Goal: Check status: Check status

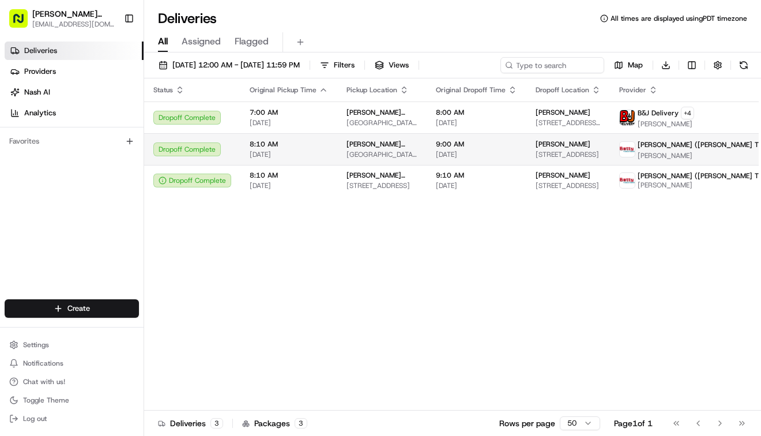
click at [729, 152] on html "[PERSON_NAME] Markets [EMAIL_ADDRESS][DOMAIN_NAME] Toggle Sidebar Deliveries Pr…" at bounding box center [380, 218] width 761 height 436
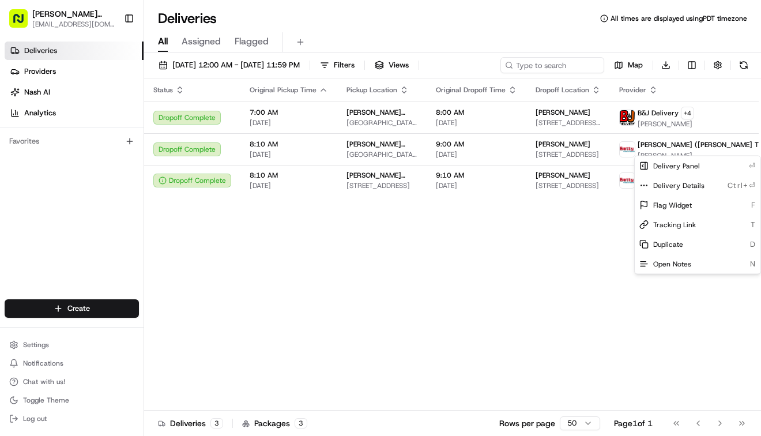
click at [277, 155] on html "[PERSON_NAME] Markets [EMAIL_ADDRESS][DOMAIN_NAME] Toggle Sidebar Deliveries Pr…" at bounding box center [380, 218] width 761 height 436
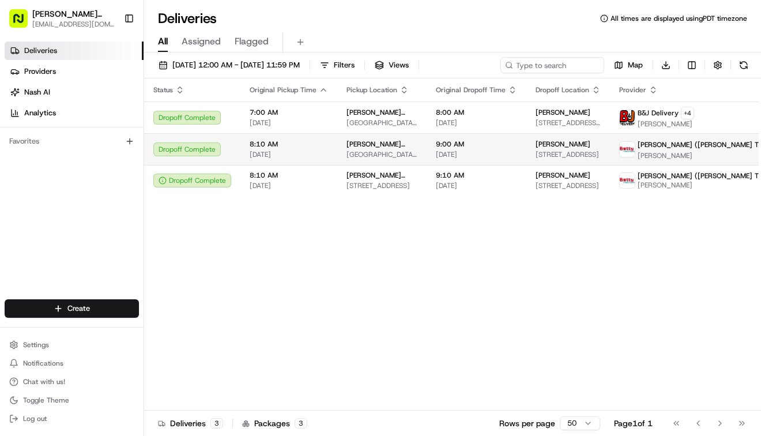
click at [265, 152] on span "[DATE]" at bounding box center [289, 154] width 78 height 9
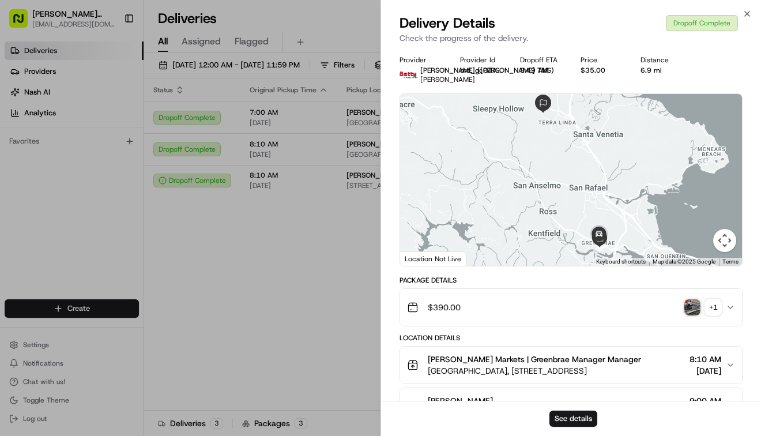
click at [699, 311] on img "button" at bounding box center [692, 307] width 16 height 16
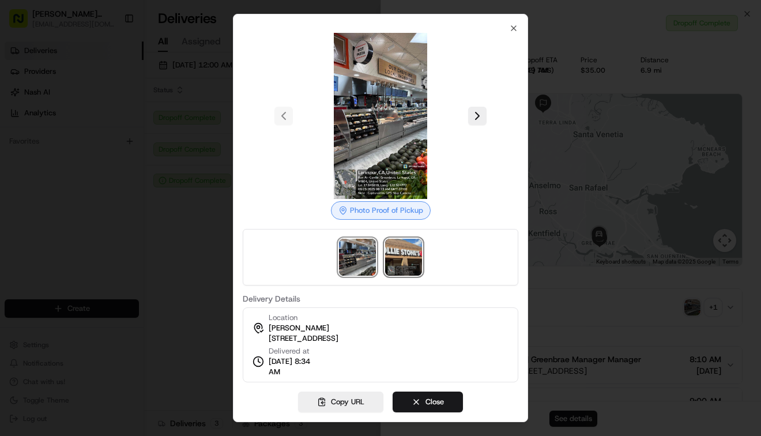
click at [393, 262] on img at bounding box center [403, 257] width 37 height 37
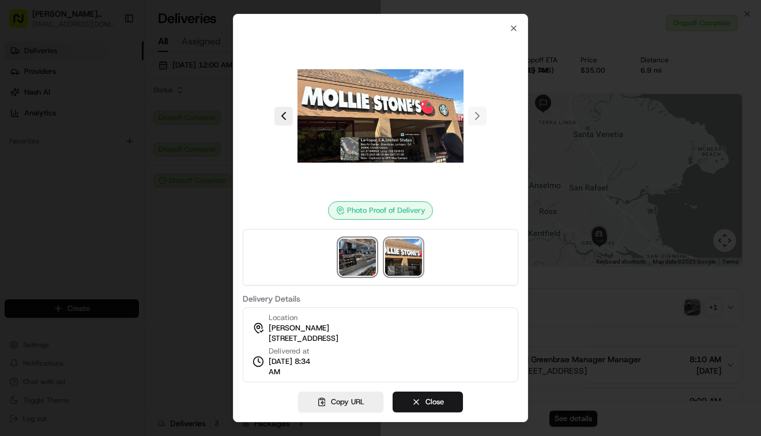
click at [352, 259] on img at bounding box center [357, 257] width 37 height 37
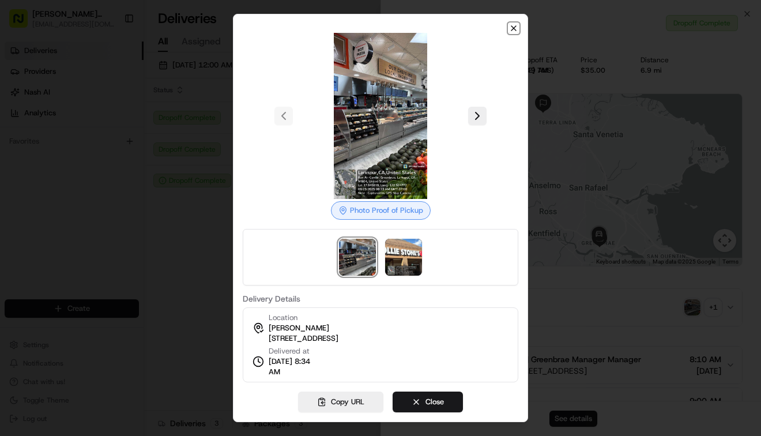
click at [513, 26] on icon "button" at bounding box center [513, 28] width 9 height 9
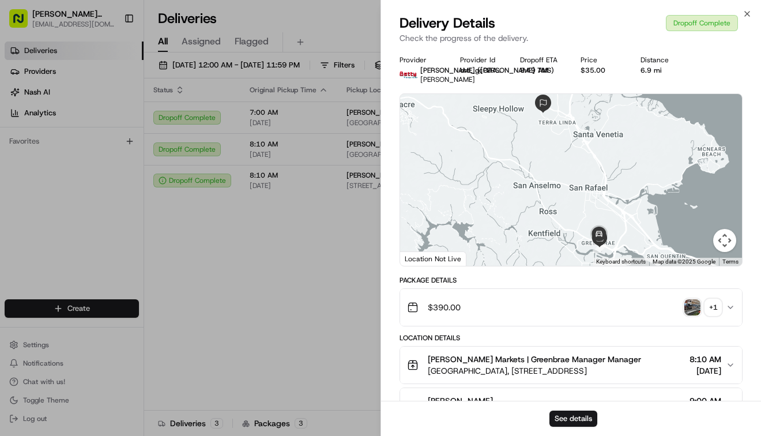
click at [513, 26] on div "Delivery Details Dropoff Complete" at bounding box center [571, 23] width 343 height 18
click at [512, 22] on div "Delivery Details Dropoff Complete" at bounding box center [571, 23] width 343 height 18
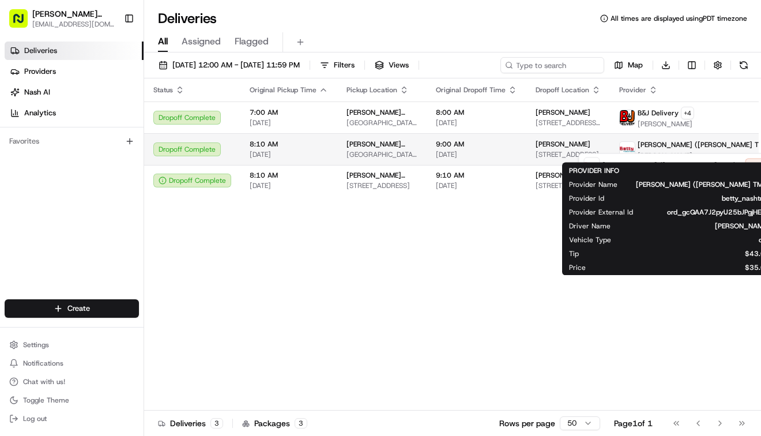
click at [699, 147] on html "[PERSON_NAME] Markets [EMAIL_ADDRESS][DOMAIN_NAME] Toggle Sidebar Deliveries Pr…" at bounding box center [380, 218] width 761 height 436
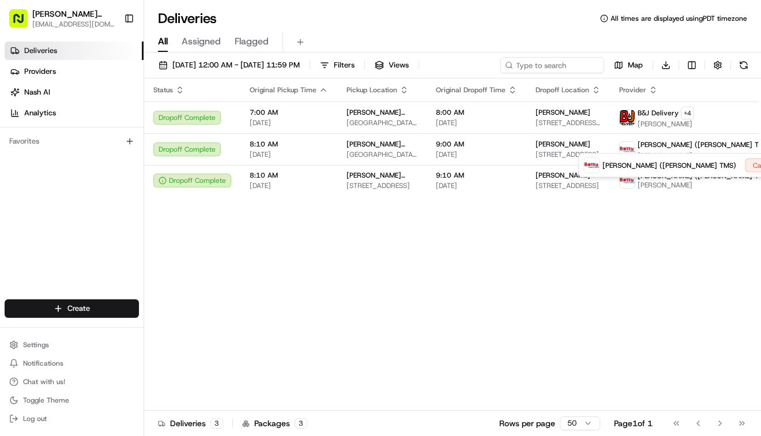
click at [656, 146] on html "[PERSON_NAME] Markets [EMAIL_ADDRESS][DOMAIN_NAME] Toggle Sidebar Deliveries Pr…" at bounding box center [380, 218] width 761 height 436
click at [656, 146] on span "[PERSON_NAME] ([PERSON_NAME] TMS)" at bounding box center [705, 144] width 134 height 9
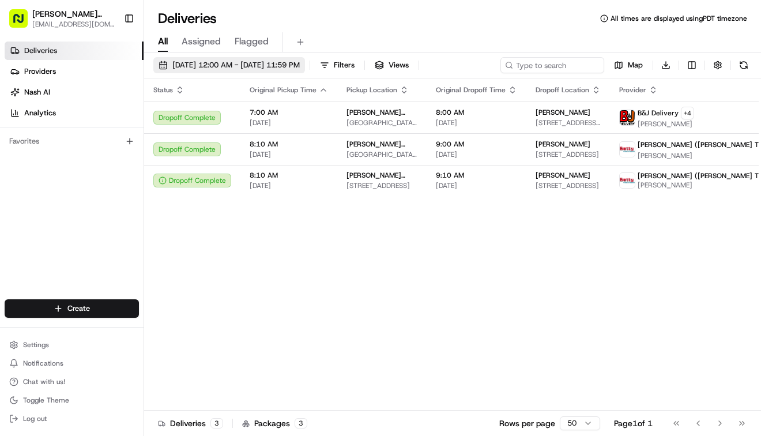
click at [189, 70] on span "[DATE] 12:00 AM - [DATE] 11:59 PM" at bounding box center [235, 65] width 127 height 10
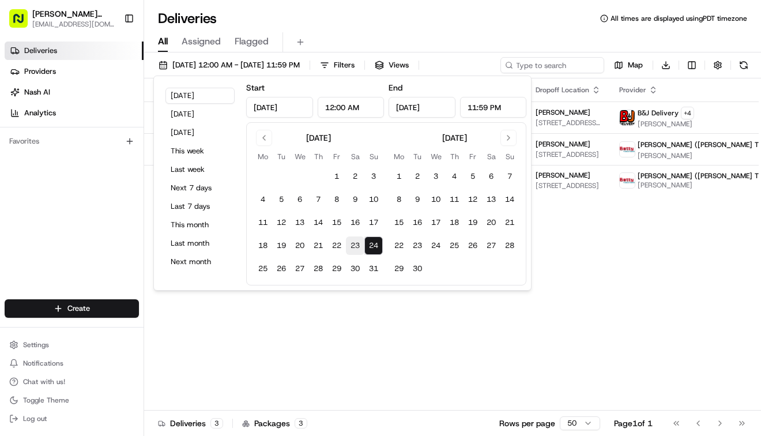
click at [357, 242] on button "23" at bounding box center [355, 245] width 18 height 18
type input "[DATE]"
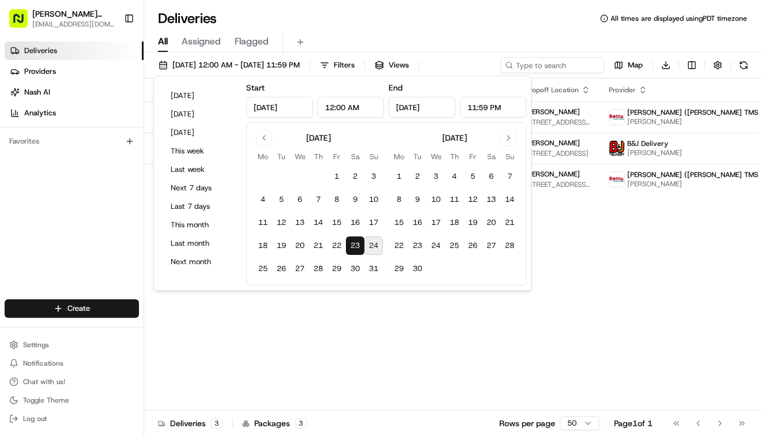
click at [670, 382] on div "Status Original Pickup Time Pickup Location Original Dropoff Time Dropoff Locat…" at bounding box center [478, 244] width 669 height 332
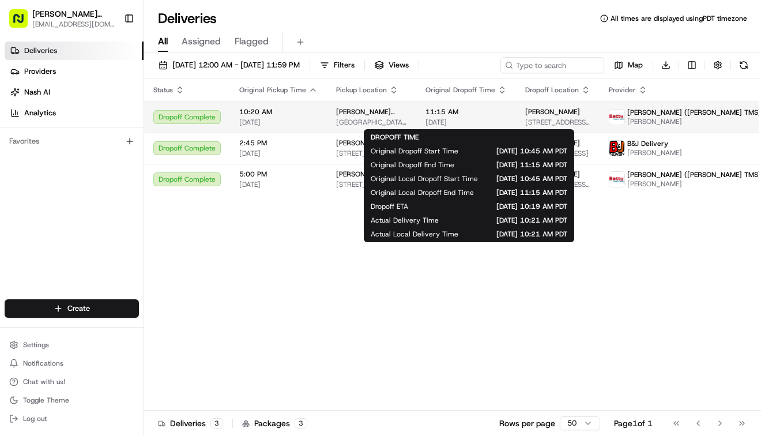
click at [477, 116] on div "11:15 AM [DATE]" at bounding box center [466, 117] width 81 height 20
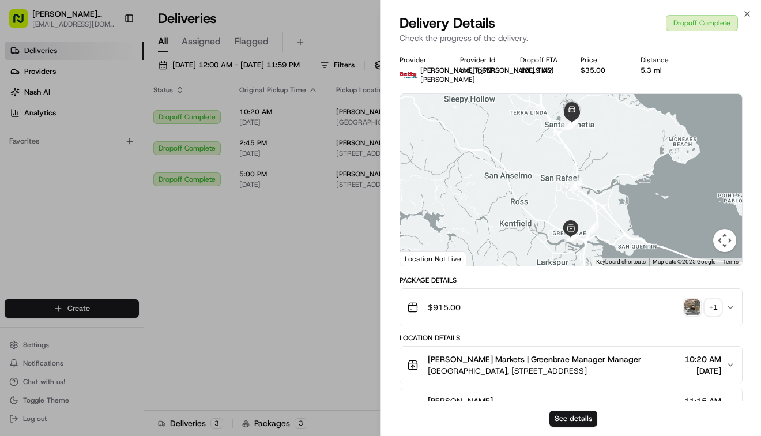
click at [697, 307] on img "button" at bounding box center [692, 307] width 16 height 16
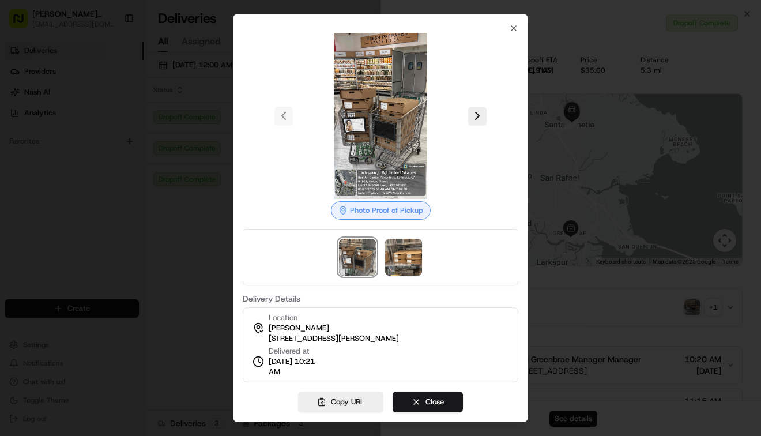
click at [415, 282] on div at bounding box center [381, 257] width 276 height 57
click at [402, 251] on img at bounding box center [403, 257] width 37 height 37
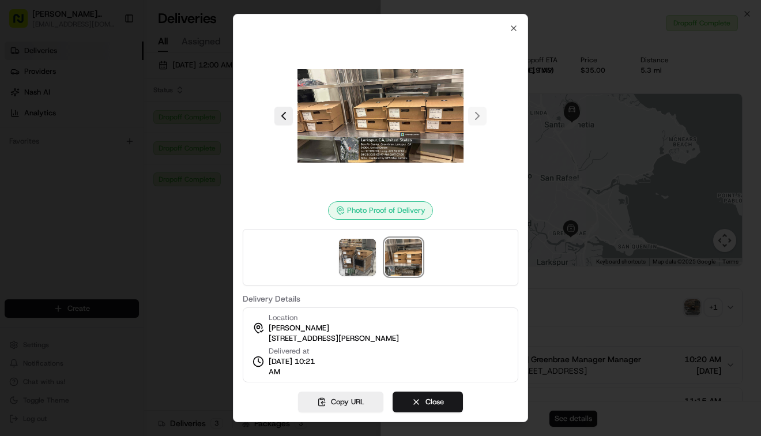
click at [225, 201] on div at bounding box center [380, 218] width 761 height 436
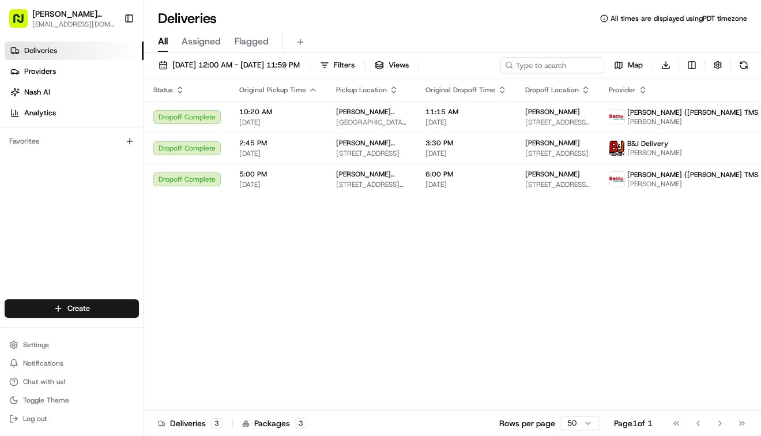
click at [67, 52] on link "Deliveries" at bounding box center [74, 51] width 139 height 18
